Goal: Transaction & Acquisition: Register for event/course

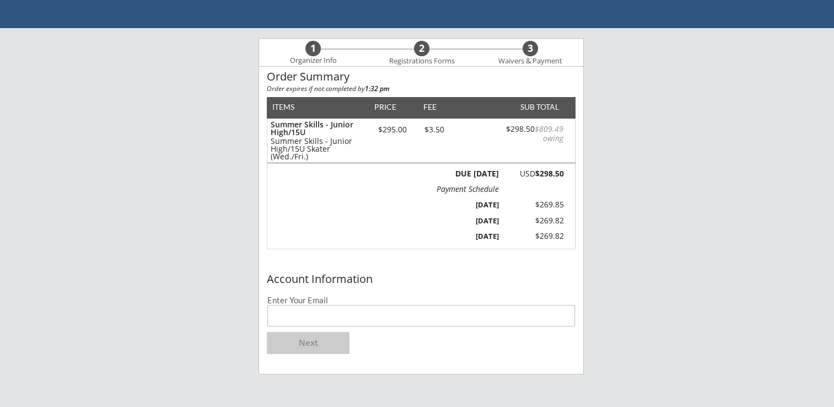
scroll to position [55, 0]
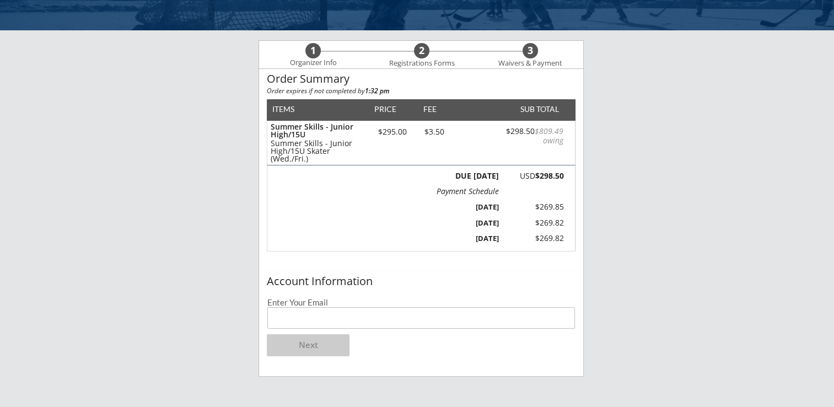
click at [382, 315] on input "email" at bounding box center [420, 317] width 307 height 21
type input "[EMAIL_ADDRESS][DOMAIN_NAME]"
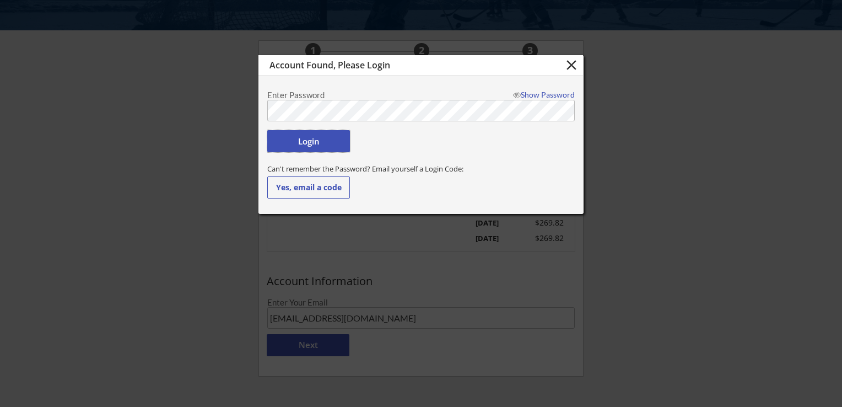
click at [303, 144] on button "Login" at bounding box center [308, 141] width 83 height 22
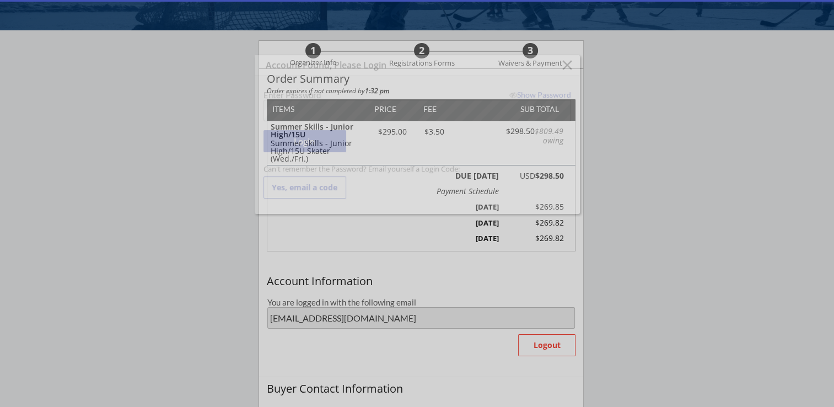
type input "[PERSON_NAME]"
type input "[PHONE_NUMBER]"
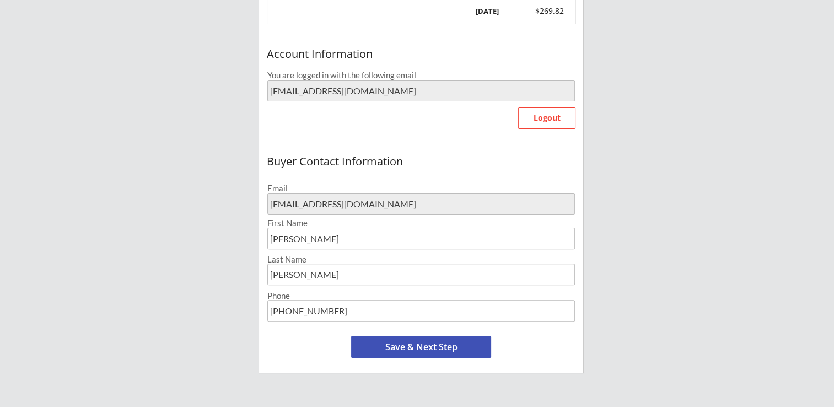
scroll to position [331, 0]
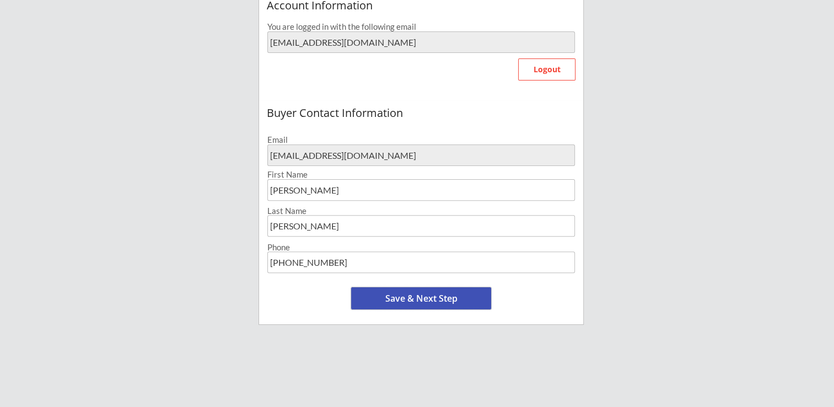
click at [414, 294] on button "Save & Next Step" at bounding box center [421, 298] width 140 height 22
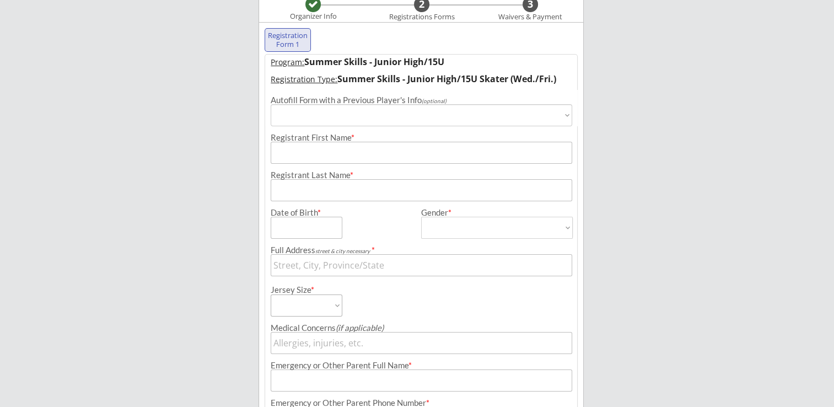
scroll to position [84, 0]
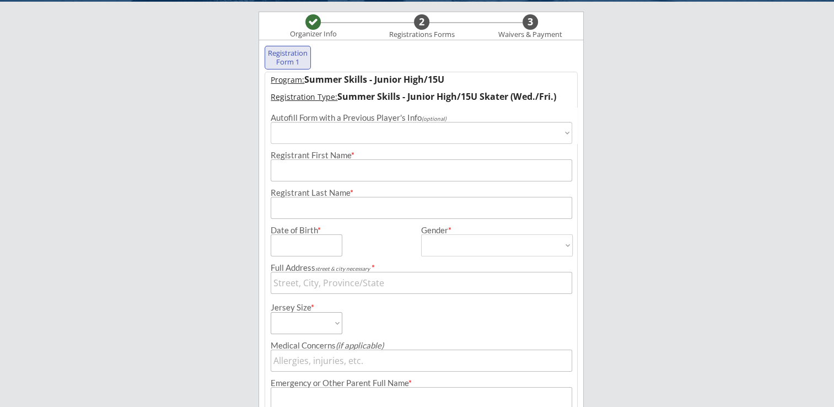
select select ""PLACEHOLDER_1427118222253""
click at [328, 138] on select "Choose an individual... [PERSON_NAME]" at bounding box center [421, 133] width 301 height 22
click at [332, 129] on select "Choose an individual... [PERSON_NAME]" at bounding box center [421, 133] width 301 height 22
click at [306, 123] on select "Choose an individual... [PERSON_NAME]" at bounding box center [421, 133] width 301 height 22
click at [304, 123] on select "Choose an individual... [PERSON_NAME]" at bounding box center [421, 133] width 301 height 22
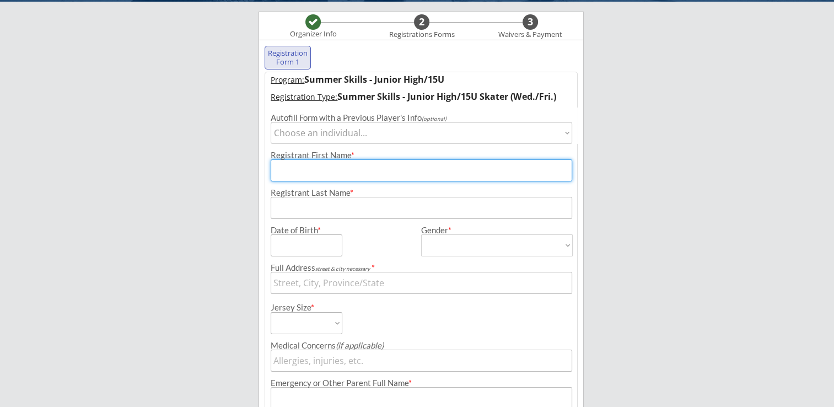
click at [295, 162] on input "input" at bounding box center [421, 170] width 301 height 22
type input "Jordyn"
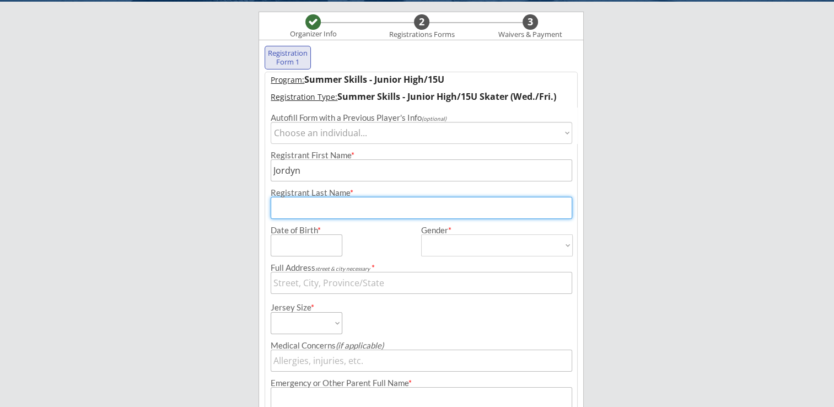
type input "l"
type input "[PERSON_NAME]"
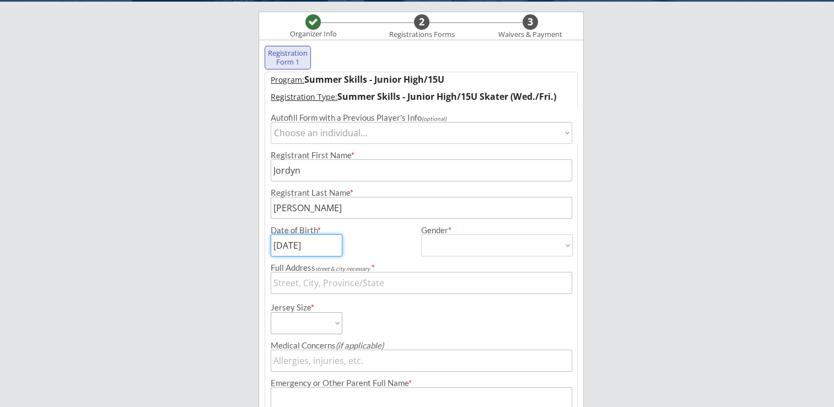
type input "[DATE]"
click at [522, 245] on select "[DEMOGRAPHIC_DATA] [DEMOGRAPHIC_DATA]" at bounding box center [496, 245] width 151 height 22
select select ""[DEMOGRAPHIC_DATA]""
click at [421, 234] on select "[DEMOGRAPHIC_DATA] [DEMOGRAPHIC_DATA]" at bounding box center [496, 245] width 151 height 22
type input "[DEMOGRAPHIC_DATA]"
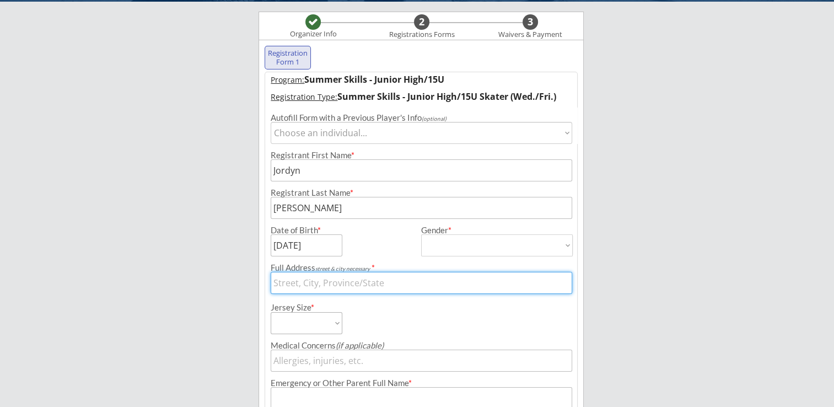
click at [286, 285] on input "input" at bounding box center [421, 283] width 301 height 22
type input "[STREET_ADDRESS]"
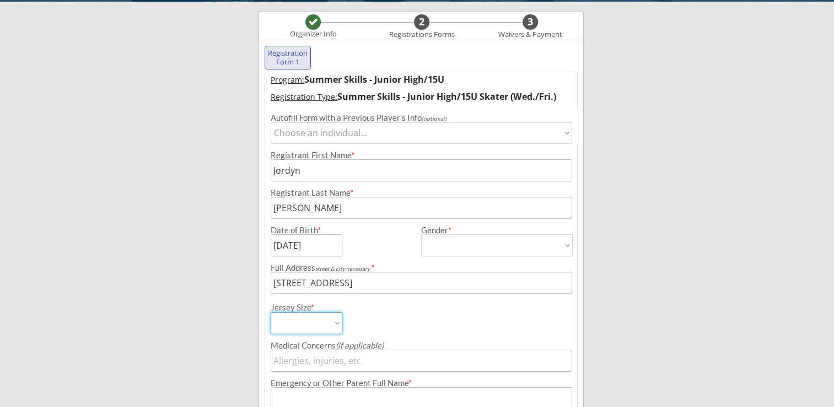
click at [322, 327] on select "Adult Small Adult Medium Adult Large Adult Goalie Cut Intermediate Goalie Cut" at bounding box center [307, 323] width 72 height 22
select select ""Adult Medium""
click at [271, 312] on select "Adult Small Adult Medium Adult Large Adult Goalie Cut Intermediate Goalie Cut" at bounding box center [307, 323] width 72 height 22
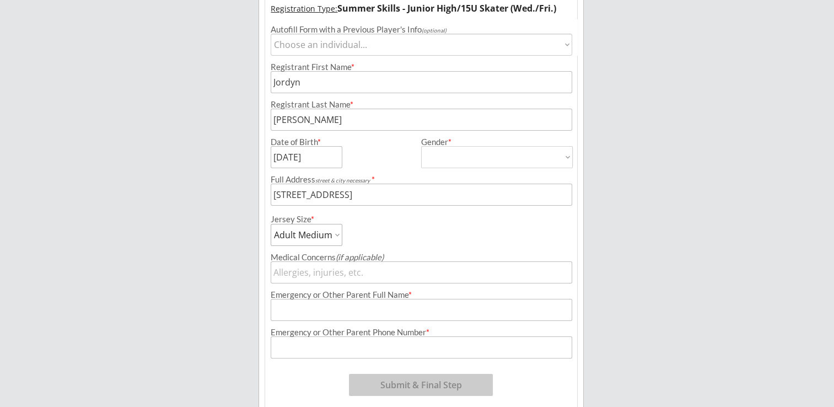
scroll to position [194, 0]
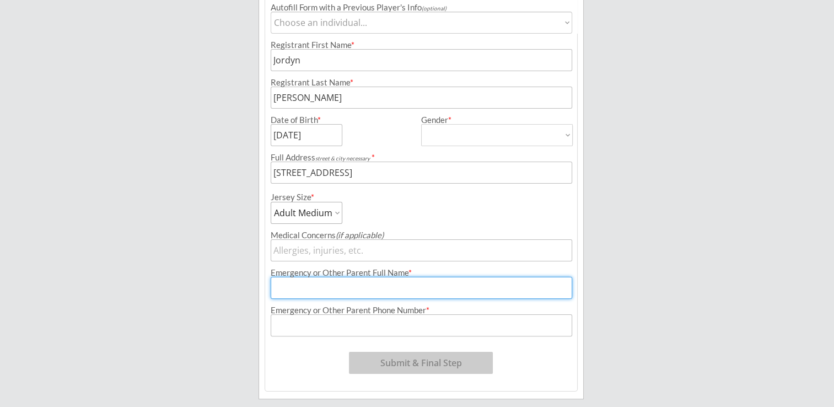
click at [347, 284] on input "input" at bounding box center [421, 288] width 301 height 22
type input "[PERSON_NAME]"
type input "[PHONE_NUMBER]"
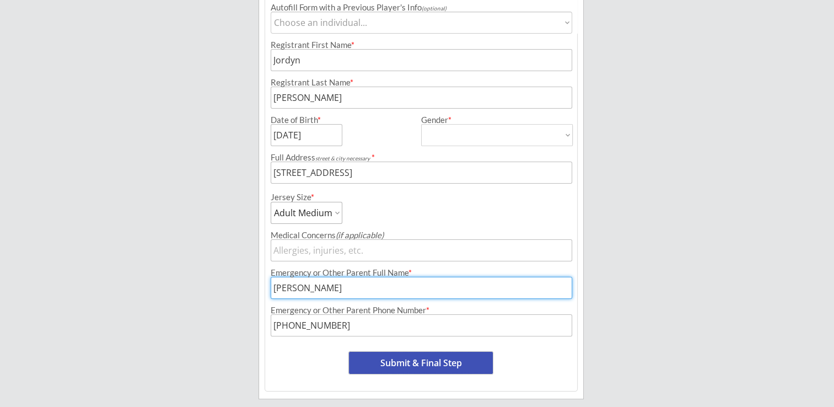
click at [430, 363] on button "Submit & Final Step" at bounding box center [421, 363] width 144 height 22
select select ""Yes, use this card""
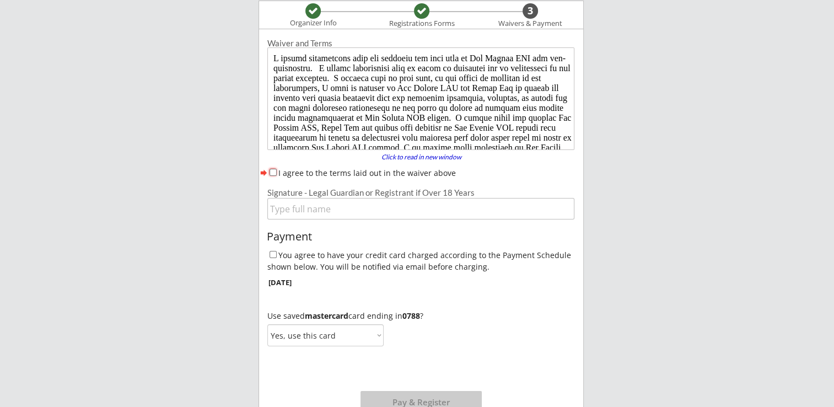
scroll to position [0, 0]
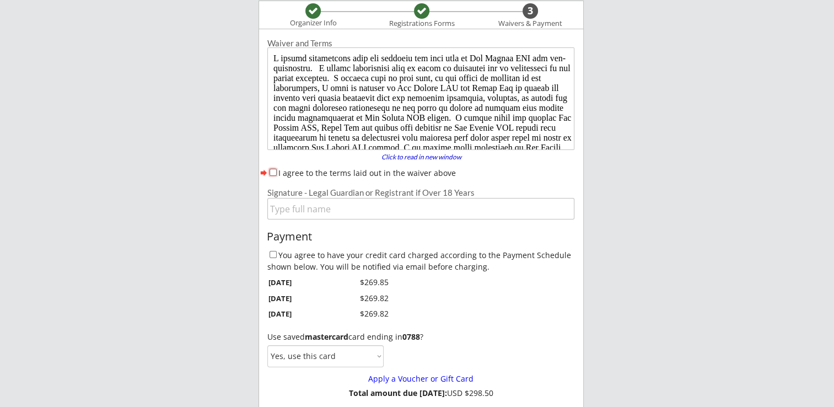
click at [272, 171] on input "I agree to the terms laid out in the waiver above" at bounding box center [272, 172] width 7 height 7
checkbox input "true"
click at [277, 206] on input "input" at bounding box center [420, 208] width 307 height 21
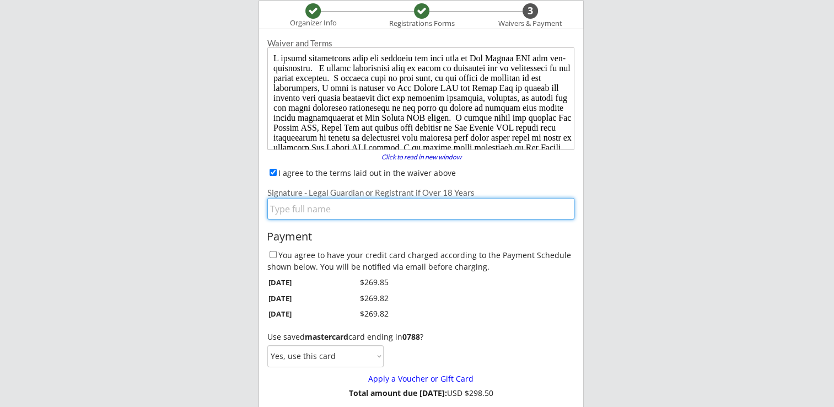
type input "[PERSON_NAME]"
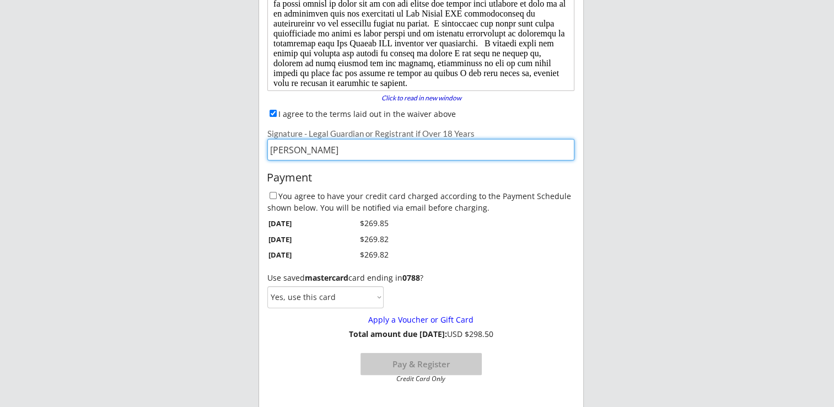
scroll to position [165, 0]
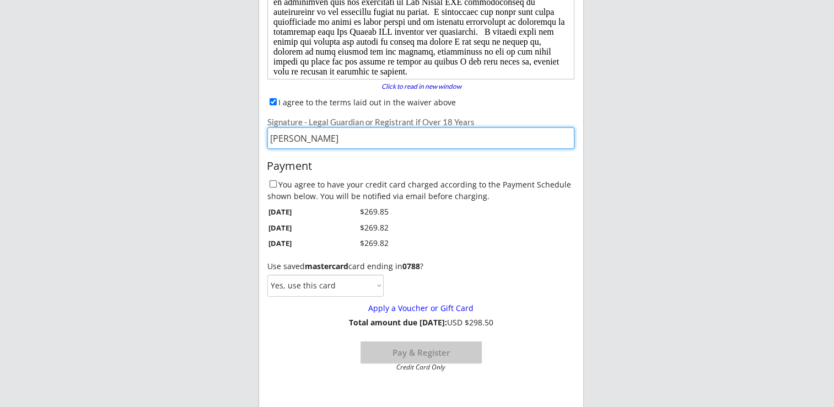
click at [273, 183] on input "You agree to have your credit card charged according to the Payment Schedule sh…" at bounding box center [272, 183] width 7 height 7
checkbox input "true"
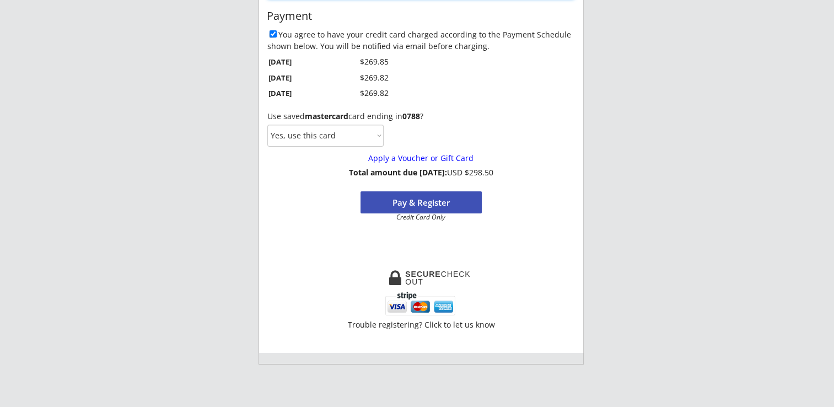
scroll to position [220, 0]
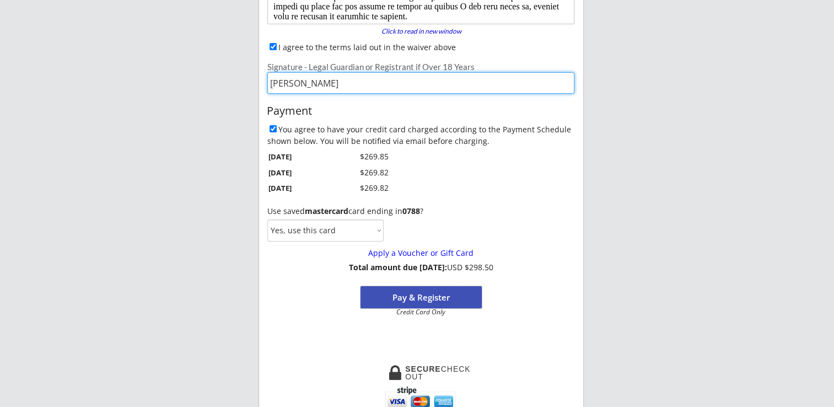
click at [431, 294] on button "Pay & Register" at bounding box center [420, 297] width 121 height 22
